Goal: Task Accomplishment & Management: Manage account settings

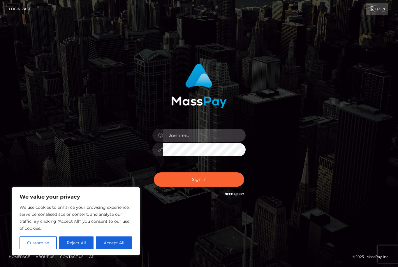
click at [200, 142] on input "text" at bounding box center [204, 135] width 83 height 13
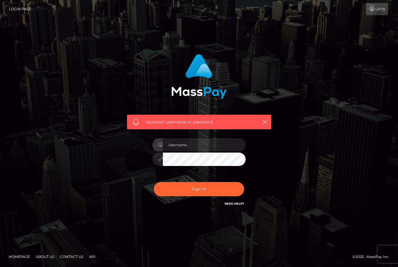
scroll to position [73, 0]
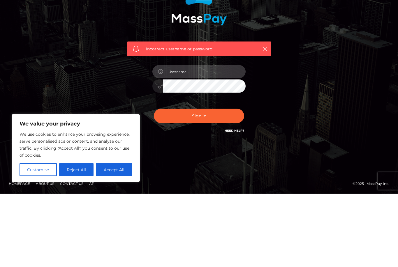
type input "[EMAIL_ADDRESS][DOMAIN_NAME]"
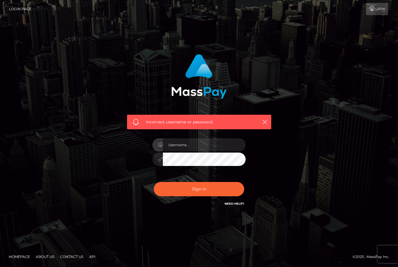
scroll to position [73, 0]
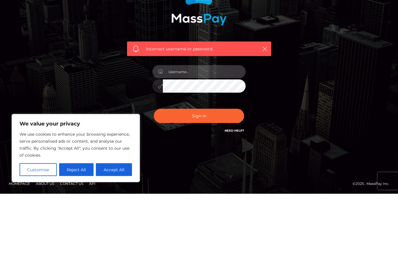
type input "[EMAIL_ADDRESS][DOMAIN_NAME]"
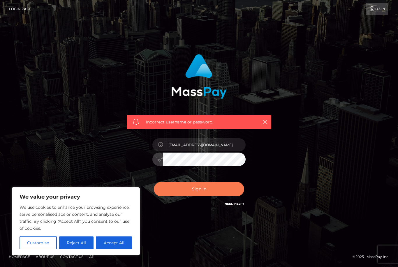
click at [214, 183] on button "Sign in" at bounding box center [199, 189] width 90 height 14
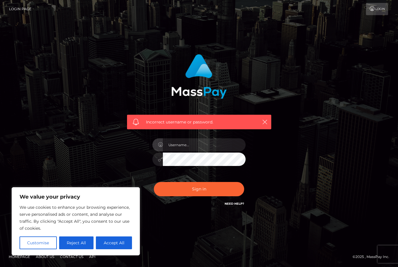
scroll to position [73, 0]
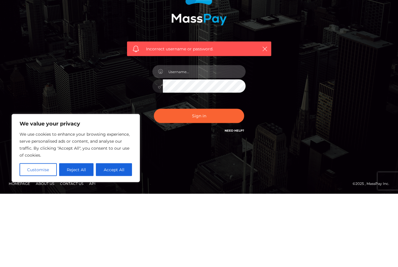
type input "[EMAIL_ADDRESS][DOMAIN_NAME]"
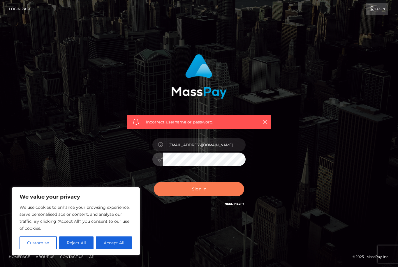
click at [221, 182] on button "Sign in" at bounding box center [199, 189] width 90 height 14
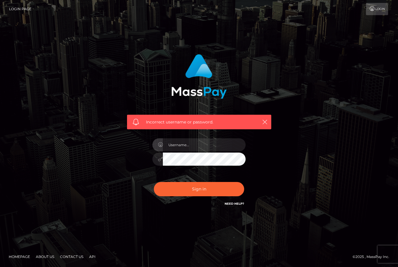
scroll to position [73, 0]
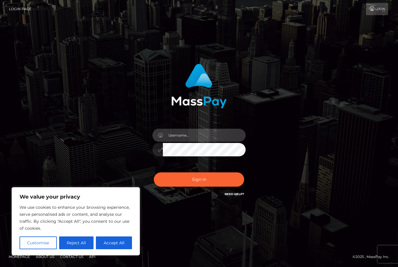
type input "[EMAIL_ADDRESS][DOMAIN_NAME]"
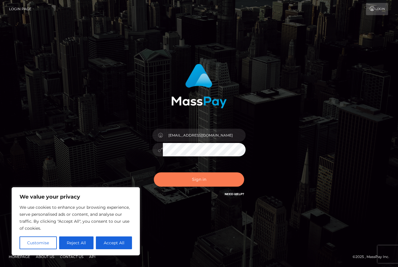
click at [224, 187] on button "Sign in" at bounding box center [199, 180] width 90 height 14
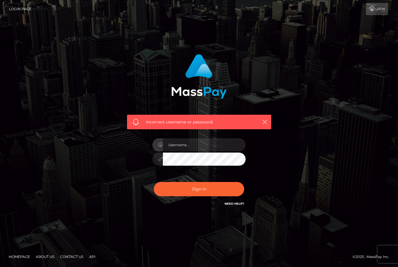
scroll to position [73, 0]
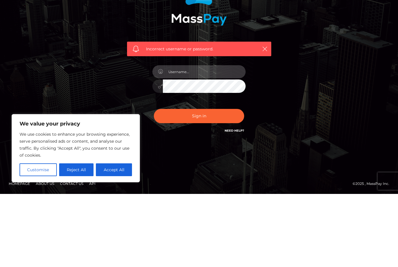
type input "[EMAIL_ADDRESS][DOMAIN_NAME]"
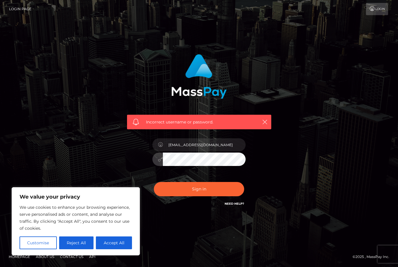
click at [199, 182] on button "Sign in" at bounding box center [199, 189] width 90 height 14
